Goal: Check status: Check status

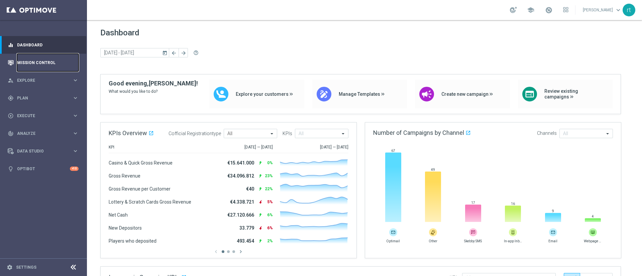
click at [45, 60] on link "Mission Control" at bounding box center [47, 63] width 61 height 18
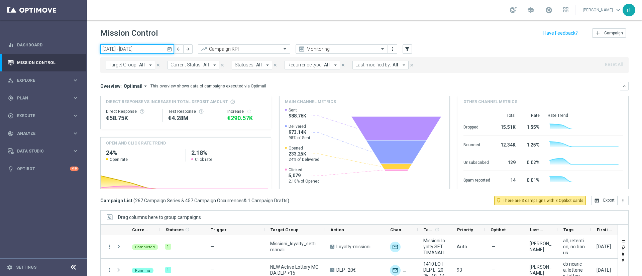
click at [132, 45] on input "[DATE] - [DATE]" at bounding box center [137, 48] width 74 height 9
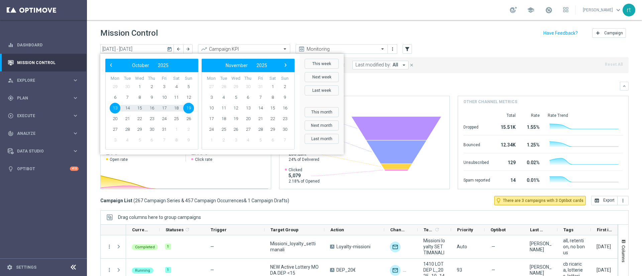
click at [115, 107] on span "13" at bounding box center [115, 108] width 11 height 11
type input "[DATE] - [DATE]"
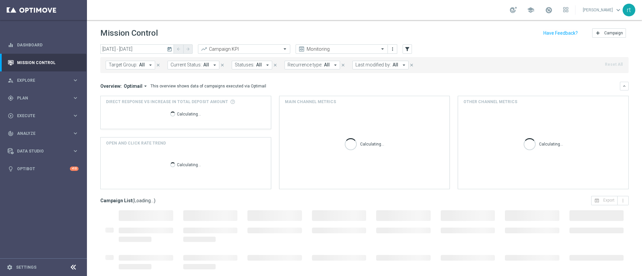
click at [368, 65] on span "Last modified by:" at bounding box center [372, 65] width 35 height 6
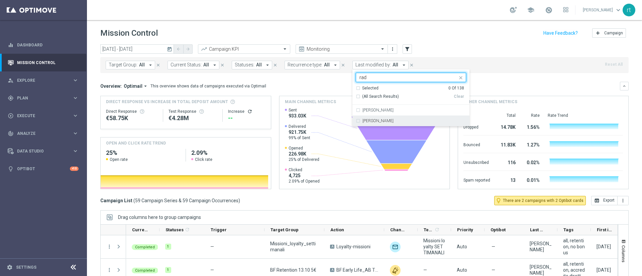
click at [374, 121] on label "[PERSON_NAME]" at bounding box center [377, 121] width 31 height 4
type input "rad"
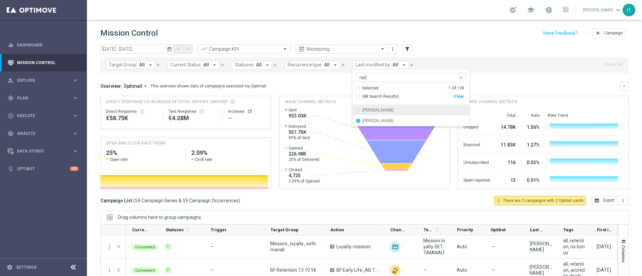
click at [436, 46] on div "[DATE] [DATE] - [DATE] arrow_back arrow_forward Campaign KPI trending_up Monito…" at bounding box center [364, 49] width 528 height 10
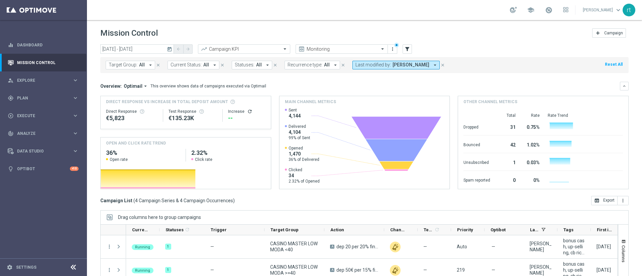
scroll to position [58, 0]
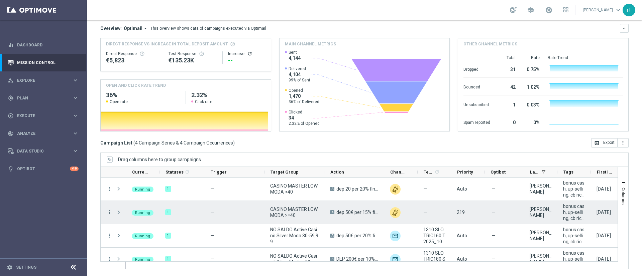
click at [109, 214] on icon "more_vert" at bounding box center [109, 213] width 6 height 6
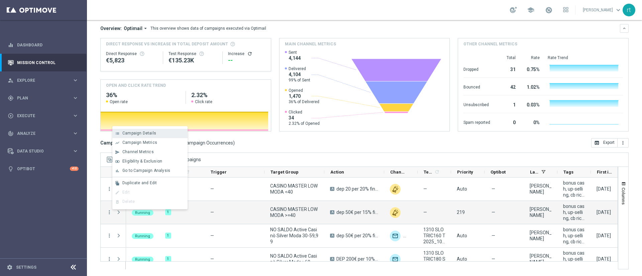
click at [173, 135] on div "Campaign Details" at bounding box center [153, 133] width 62 height 5
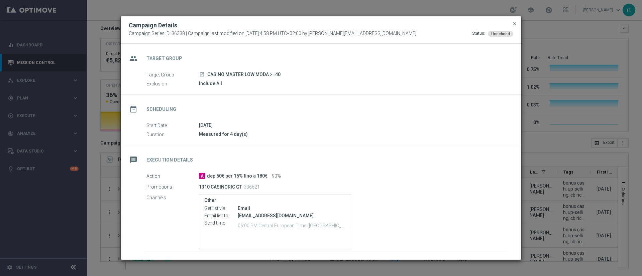
scroll to position [42, 0]
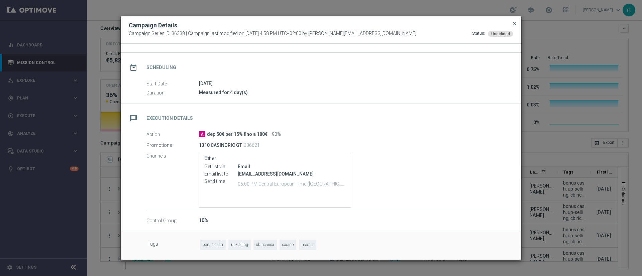
click at [515, 22] on span "close" at bounding box center [514, 23] width 5 height 5
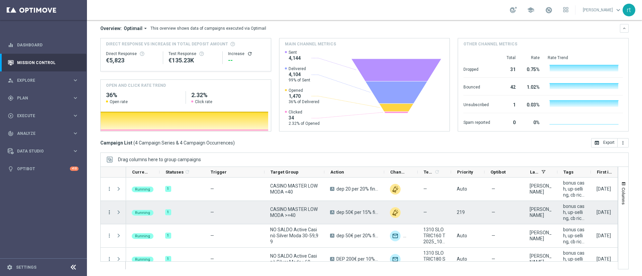
click at [111, 210] on icon "more_vert" at bounding box center [109, 213] width 6 height 6
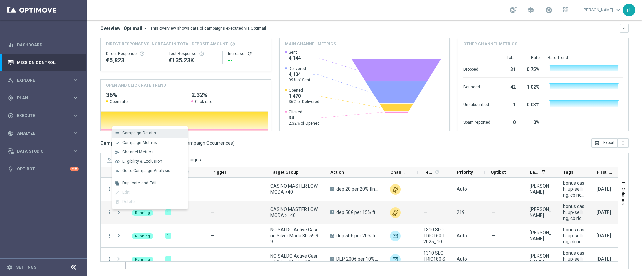
click at [148, 131] on span "Campaign Details" at bounding box center [139, 133] width 34 height 5
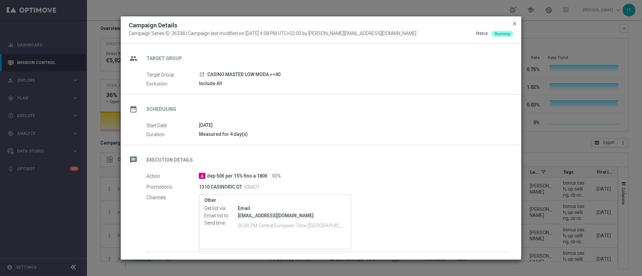
click at [515, 26] on span "close" at bounding box center [514, 23] width 5 height 5
